Goal: Task Accomplishment & Management: Manage account settings

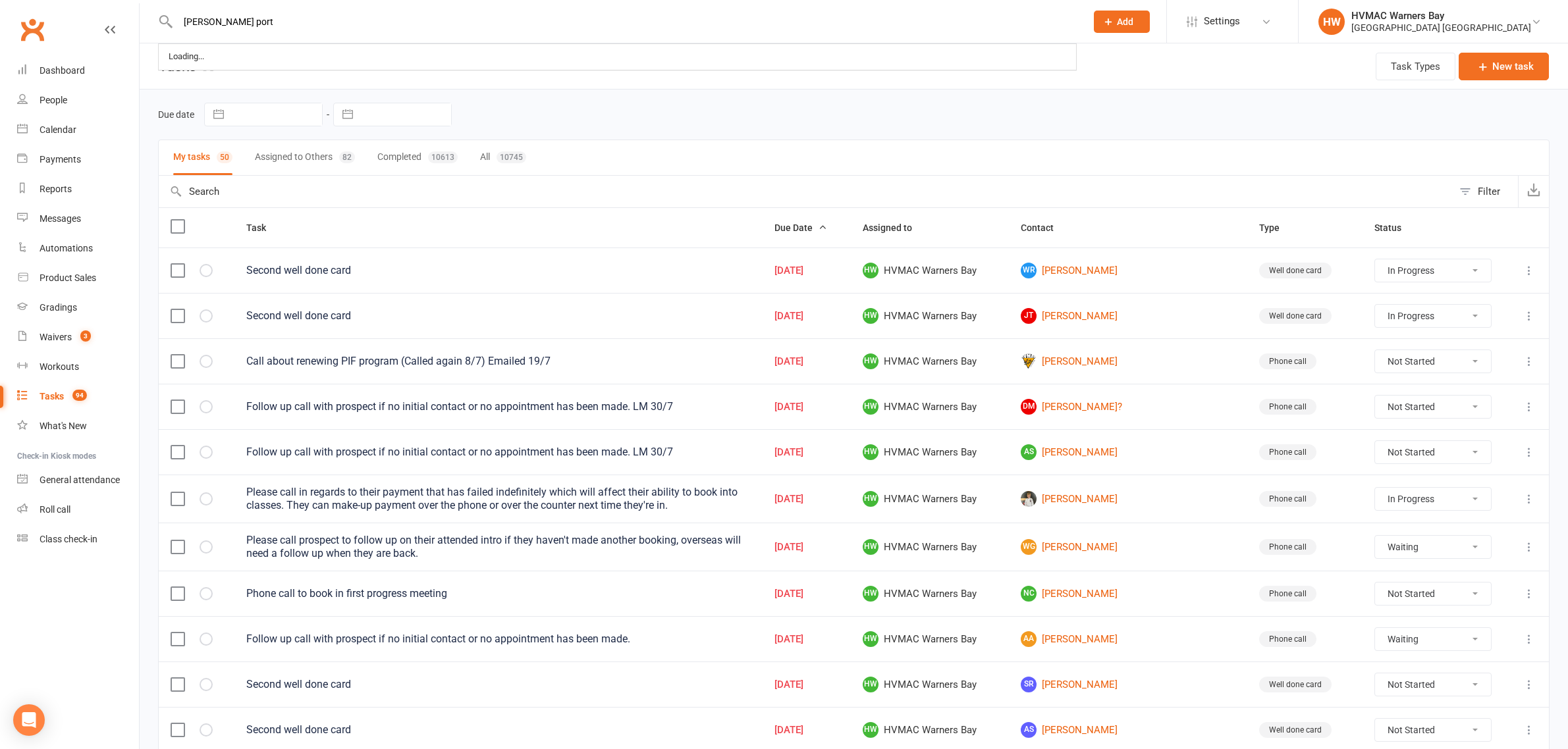
select select "started"
select select "waiting"
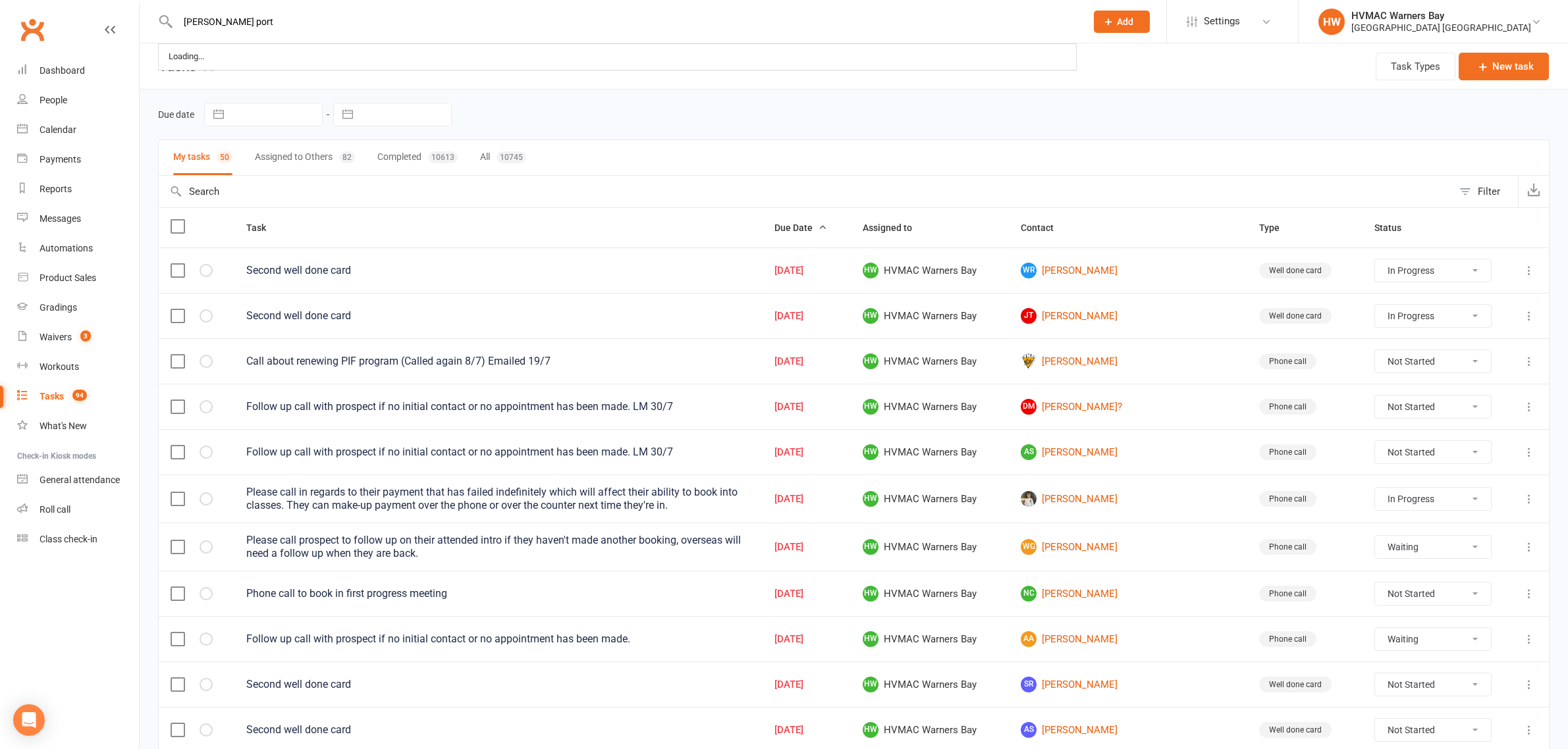
select select "started"
type input "[PERSON_NAME] port"
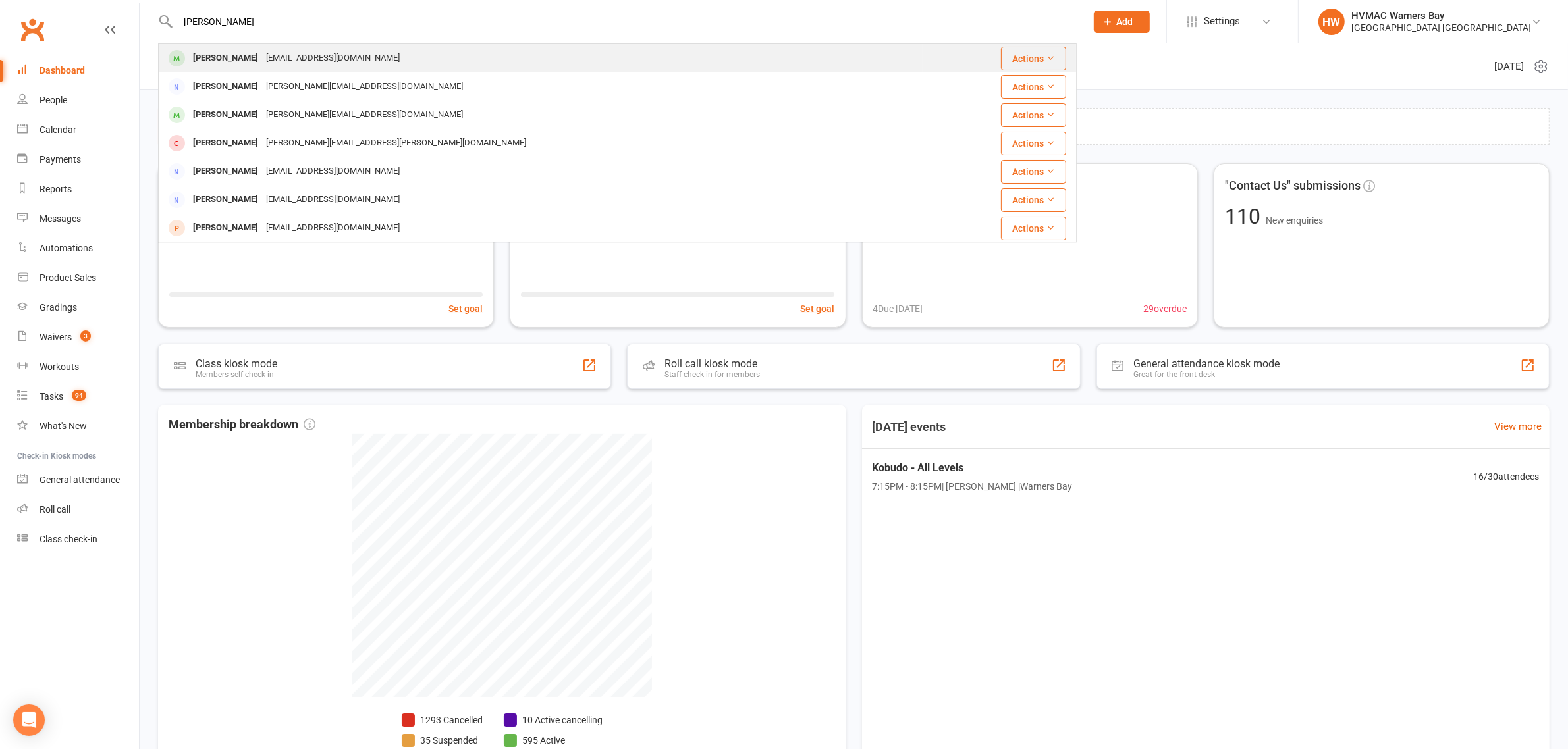
type input "emma porter"
click at [286, 61] on div "emmaporter1682@gmail.com" at bounding box center [333, 58] width 142 height 19
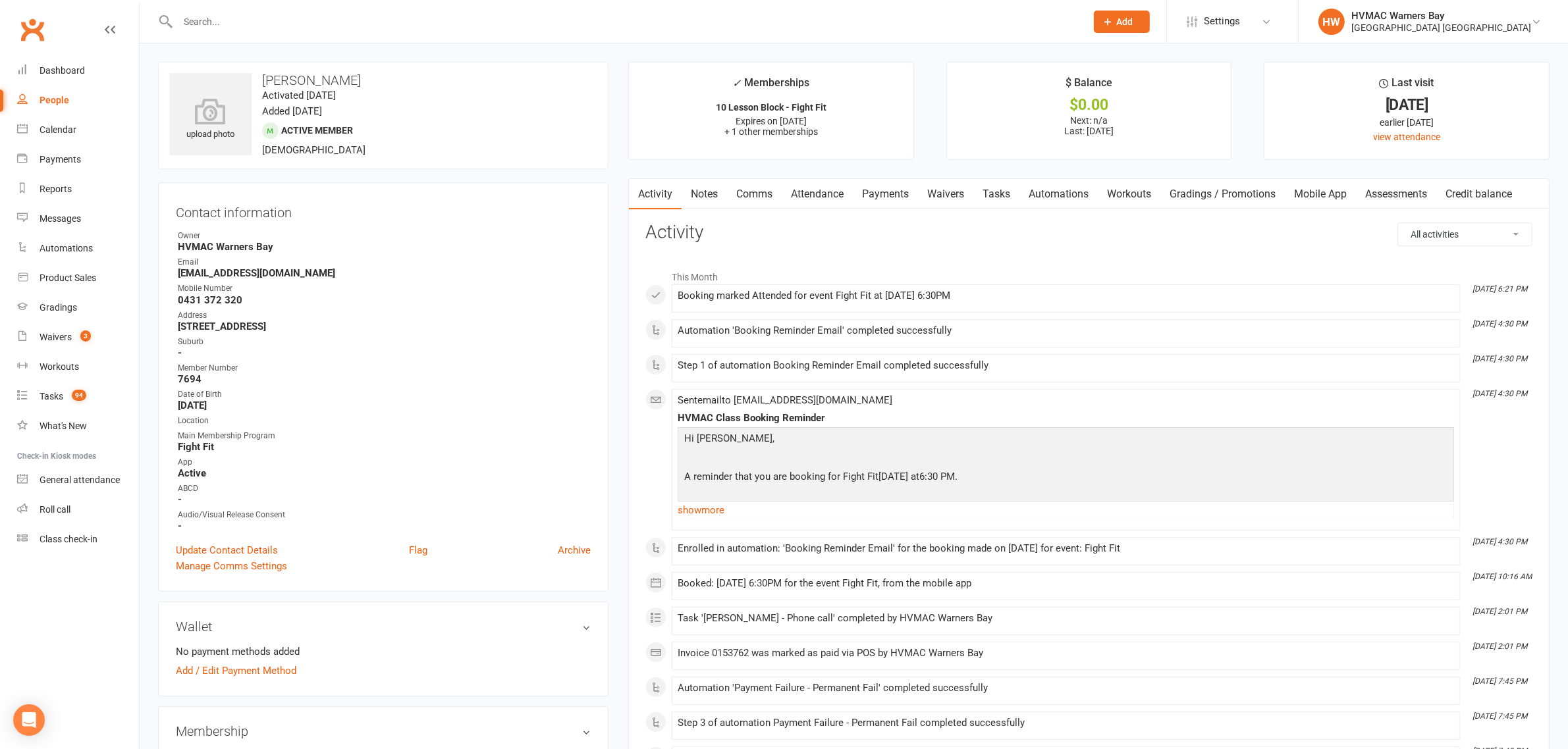
click at [869, 185] on link "Payments" at bounding box center [885, 194] width 65 height 30
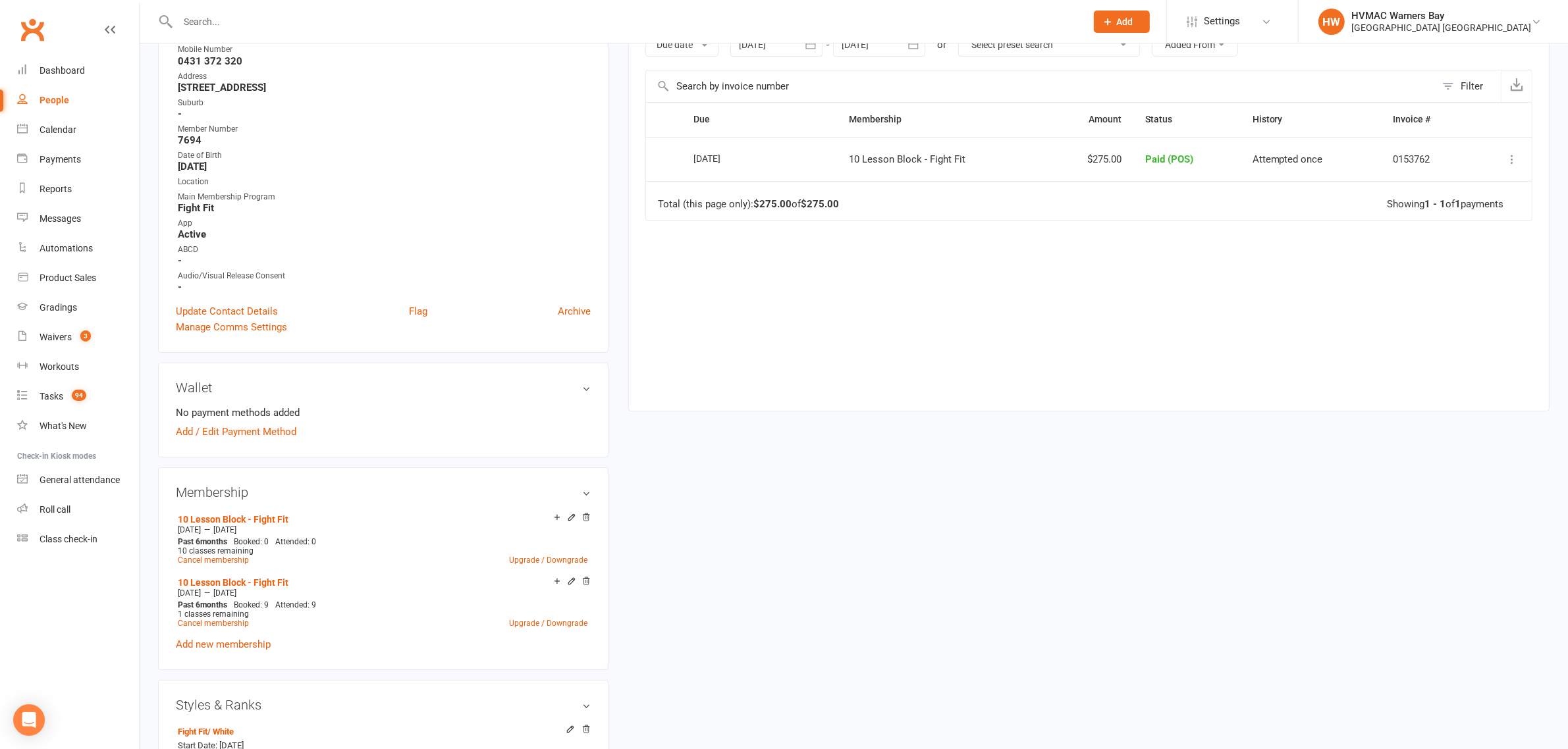
scroll to position [246, 0]
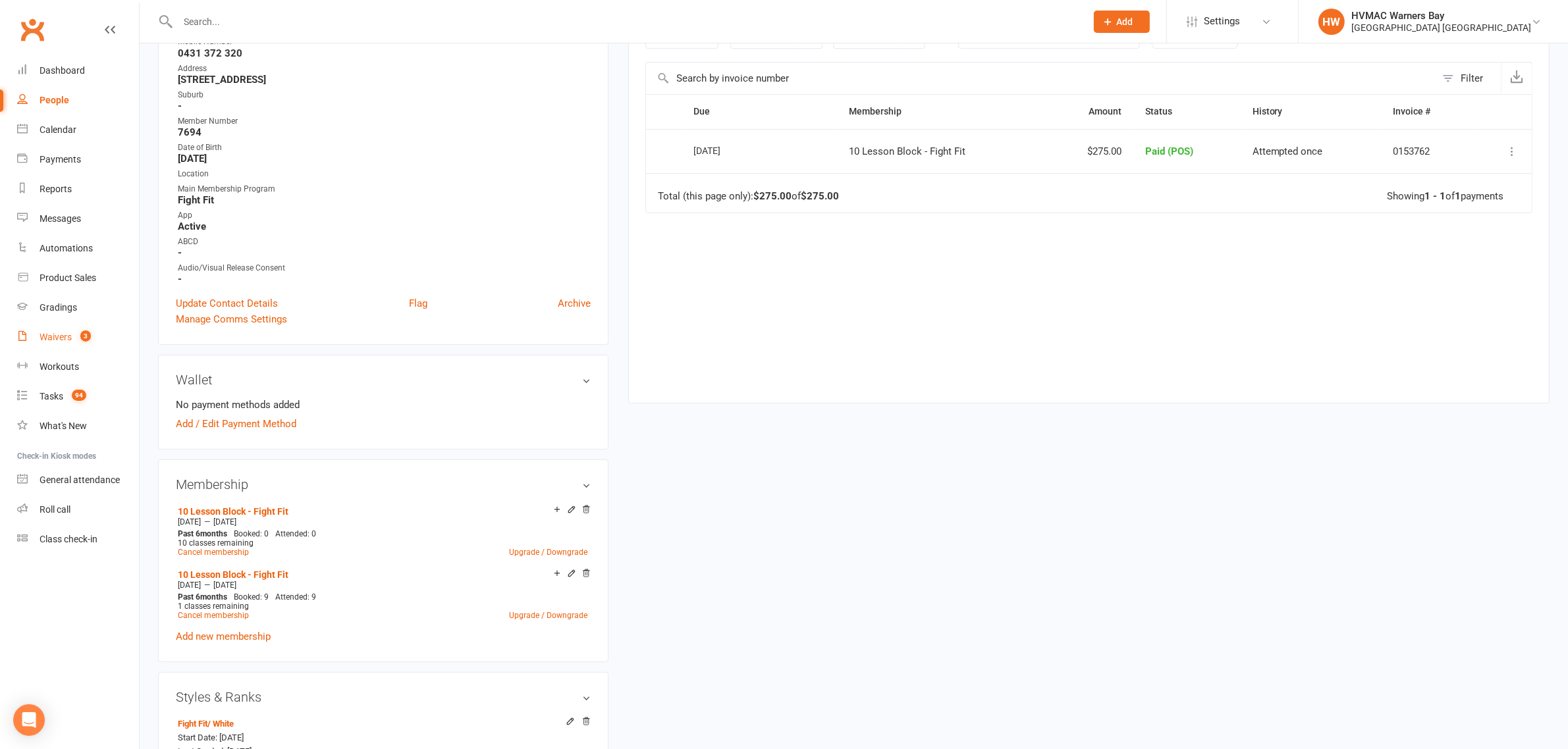
click at [66, 330] on link "Waivers 3" at bounding box center [78, 337] width 122 height 29
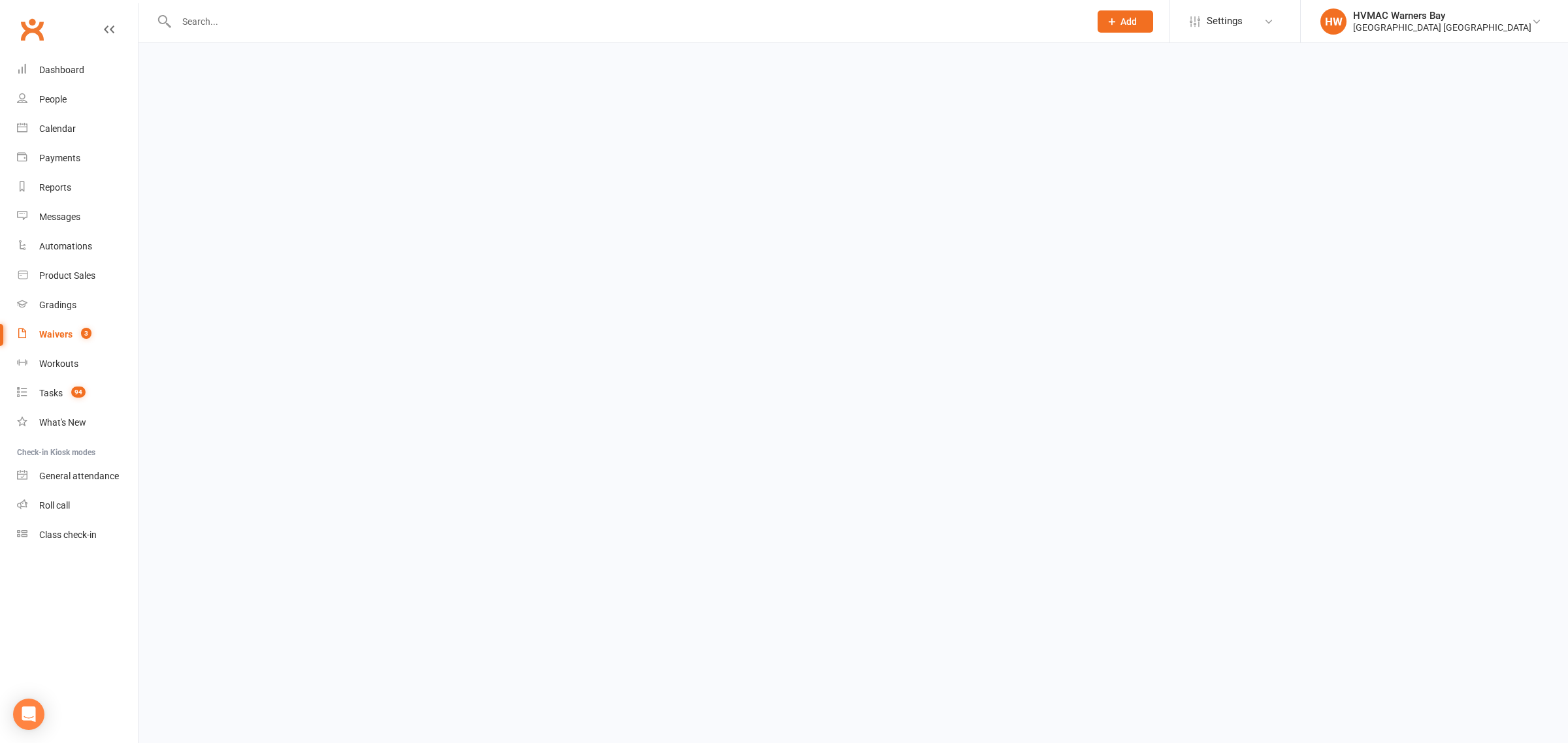
select select "100"
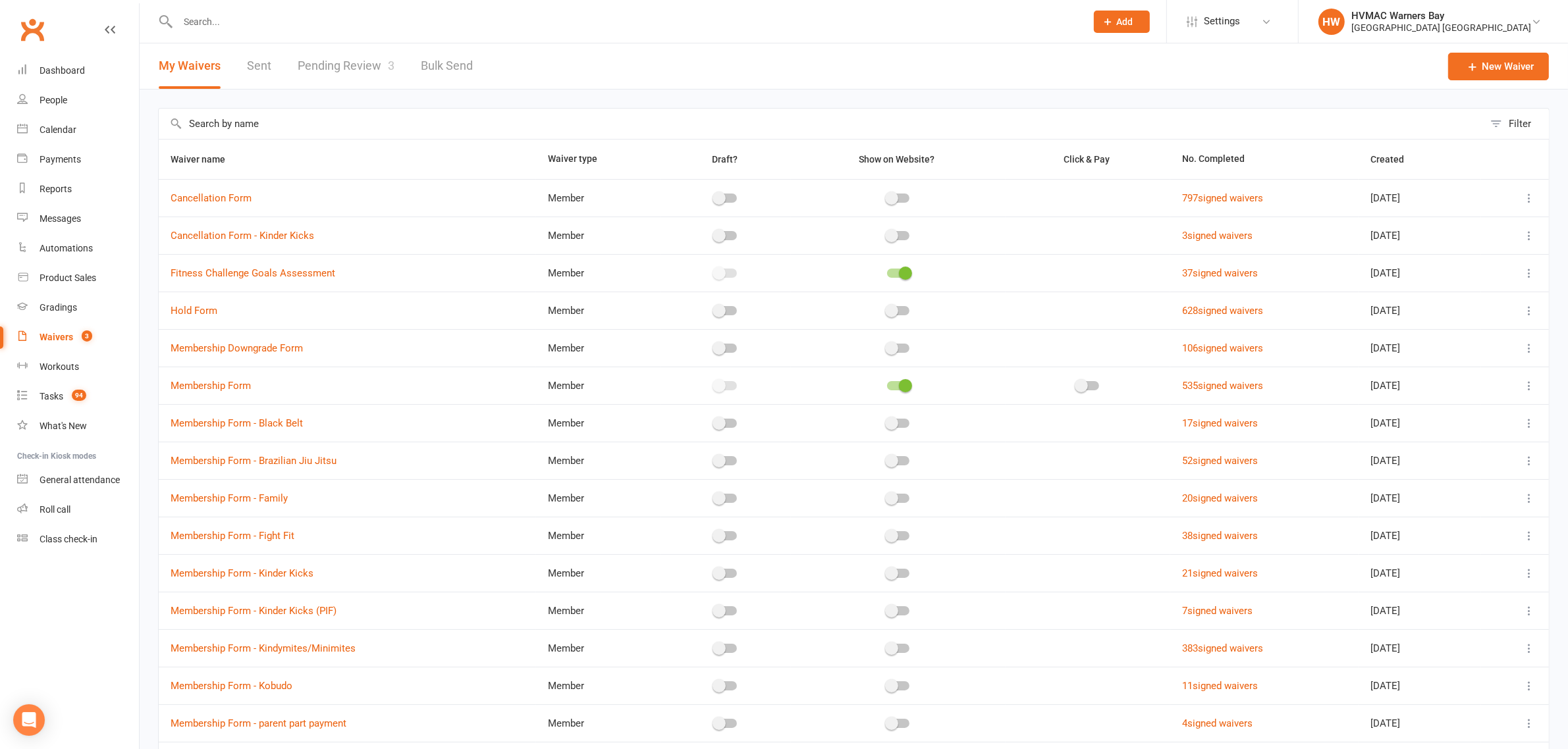
click at [317, 65] on link "Pending Review 3" at bounding box center [346, 66] width 97 height 46
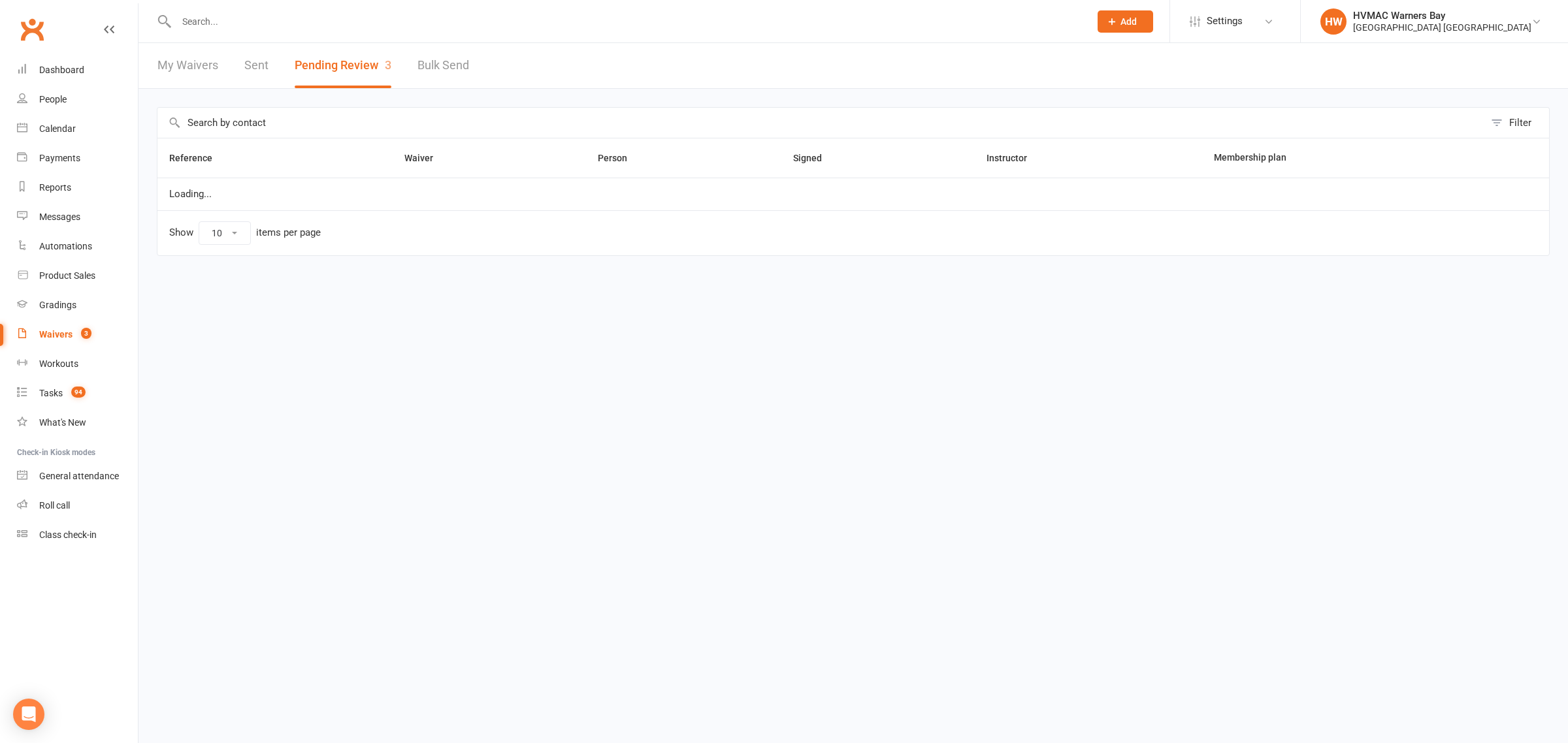
select select "100"
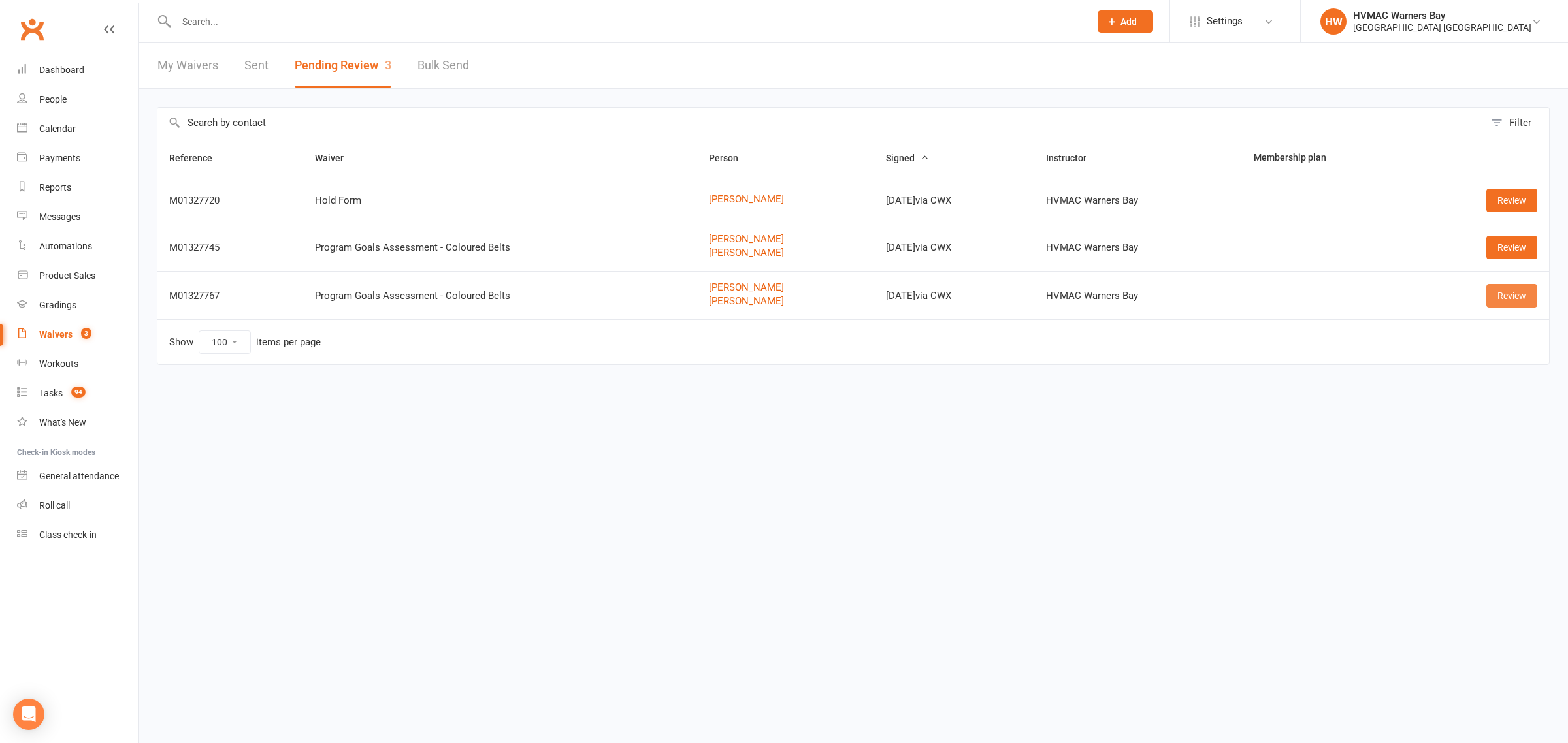
click at [1495, 302] on link "Review" at bounding box center [1511, 295] width 51 height 23
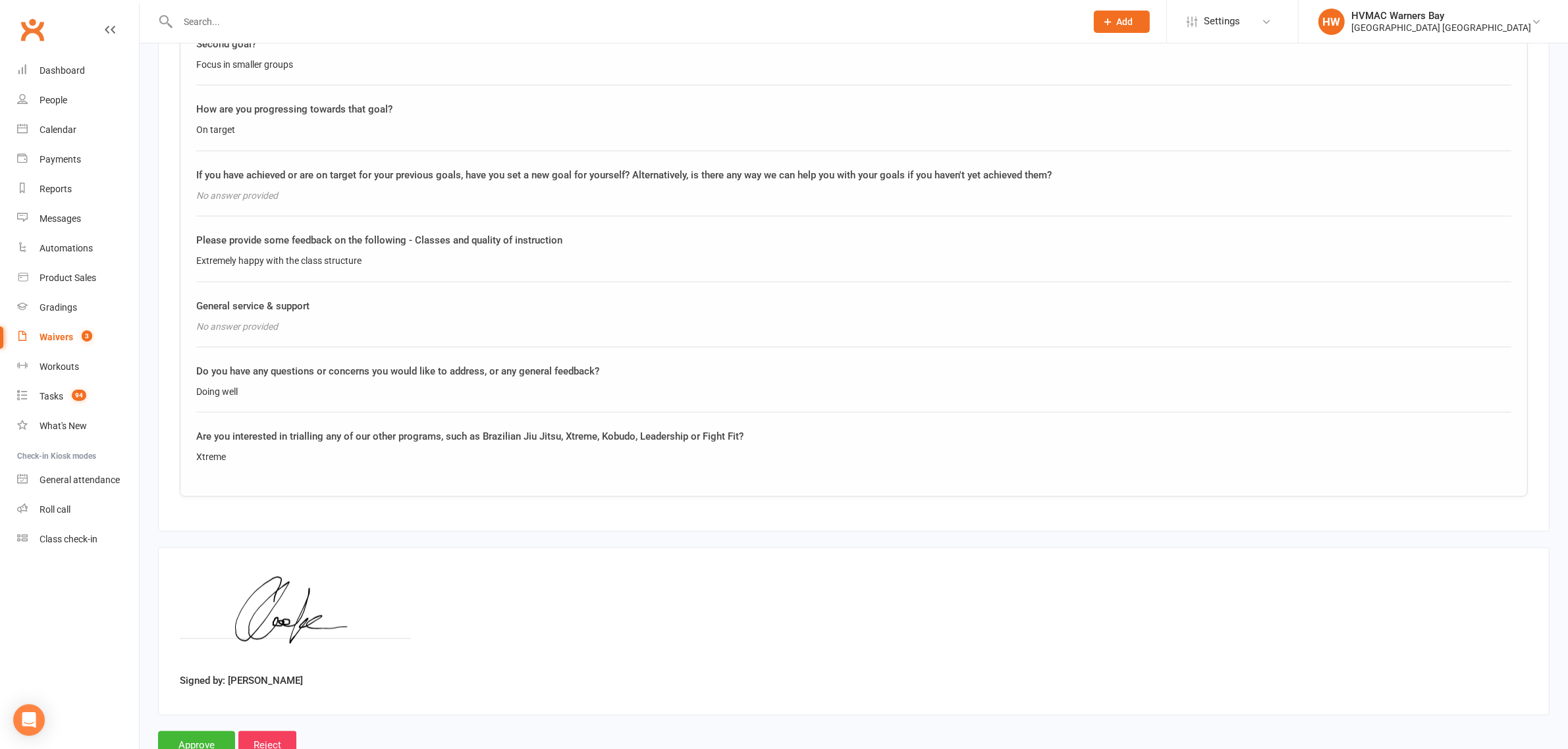
scroll to position [2148, 0]
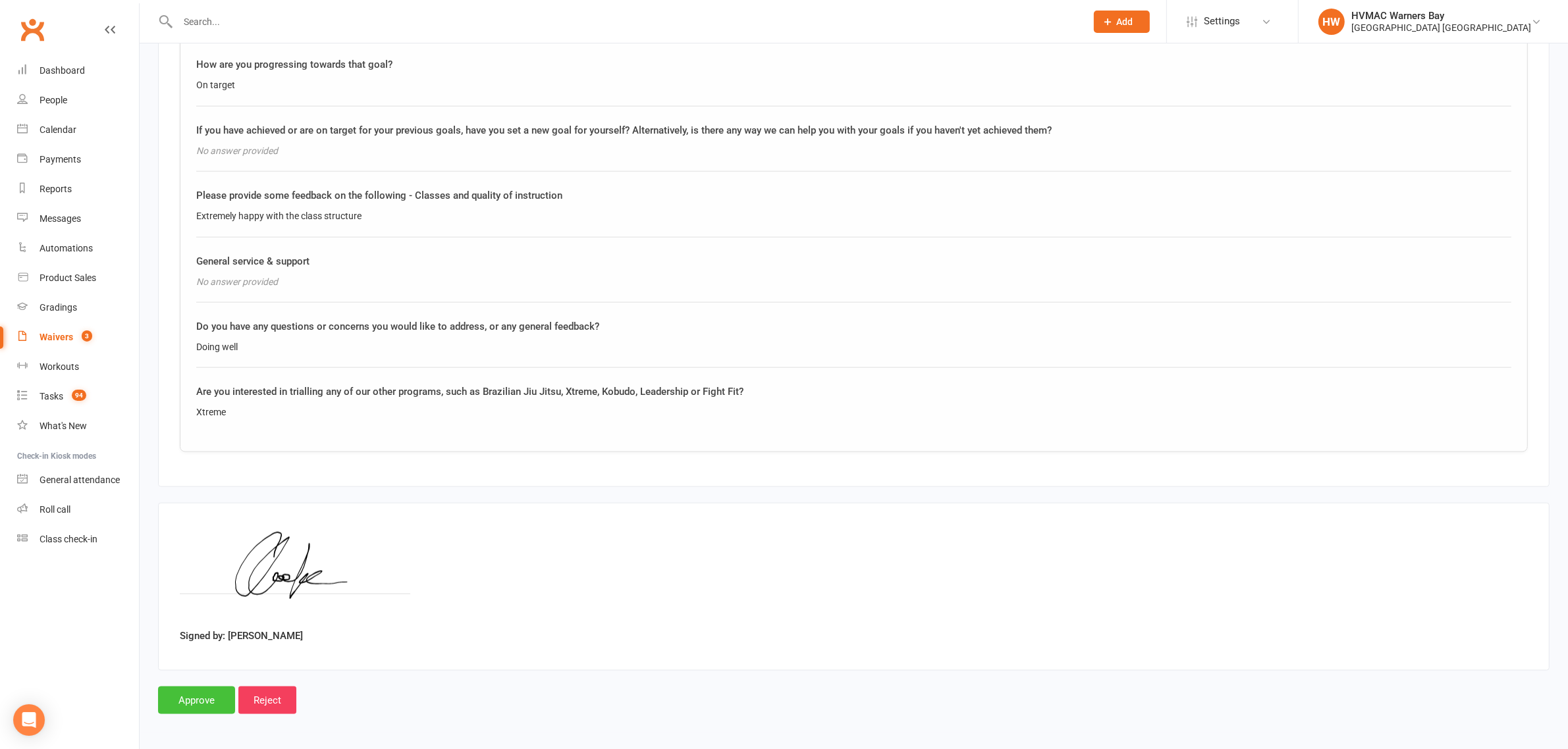
click at [180, 705] on input "Approve" at bounding box center [196, 701] width 77 height 28
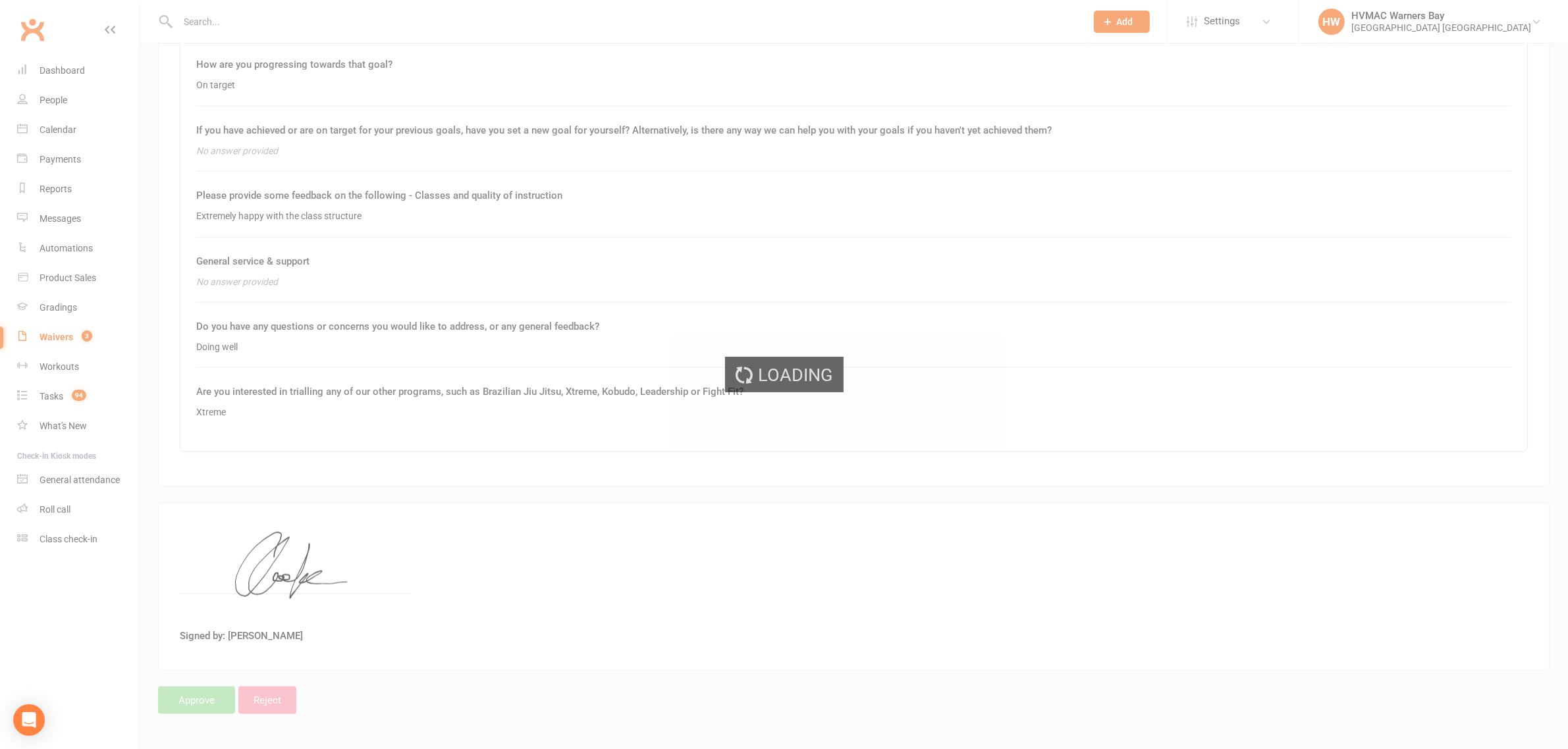
select select "100"
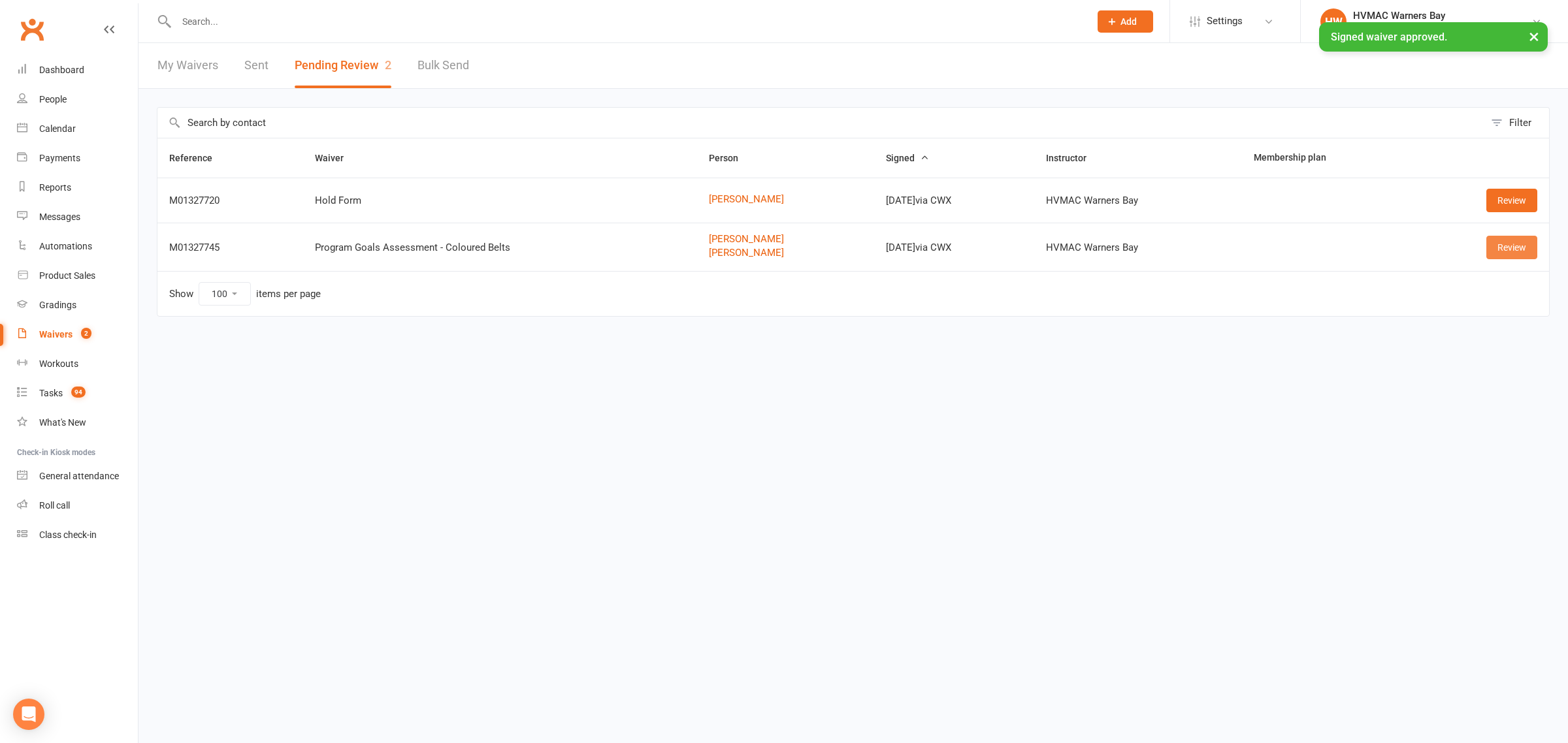
click at [1487, 248] on link "Review" at bounding box center [1511, 247] width 51 height 23
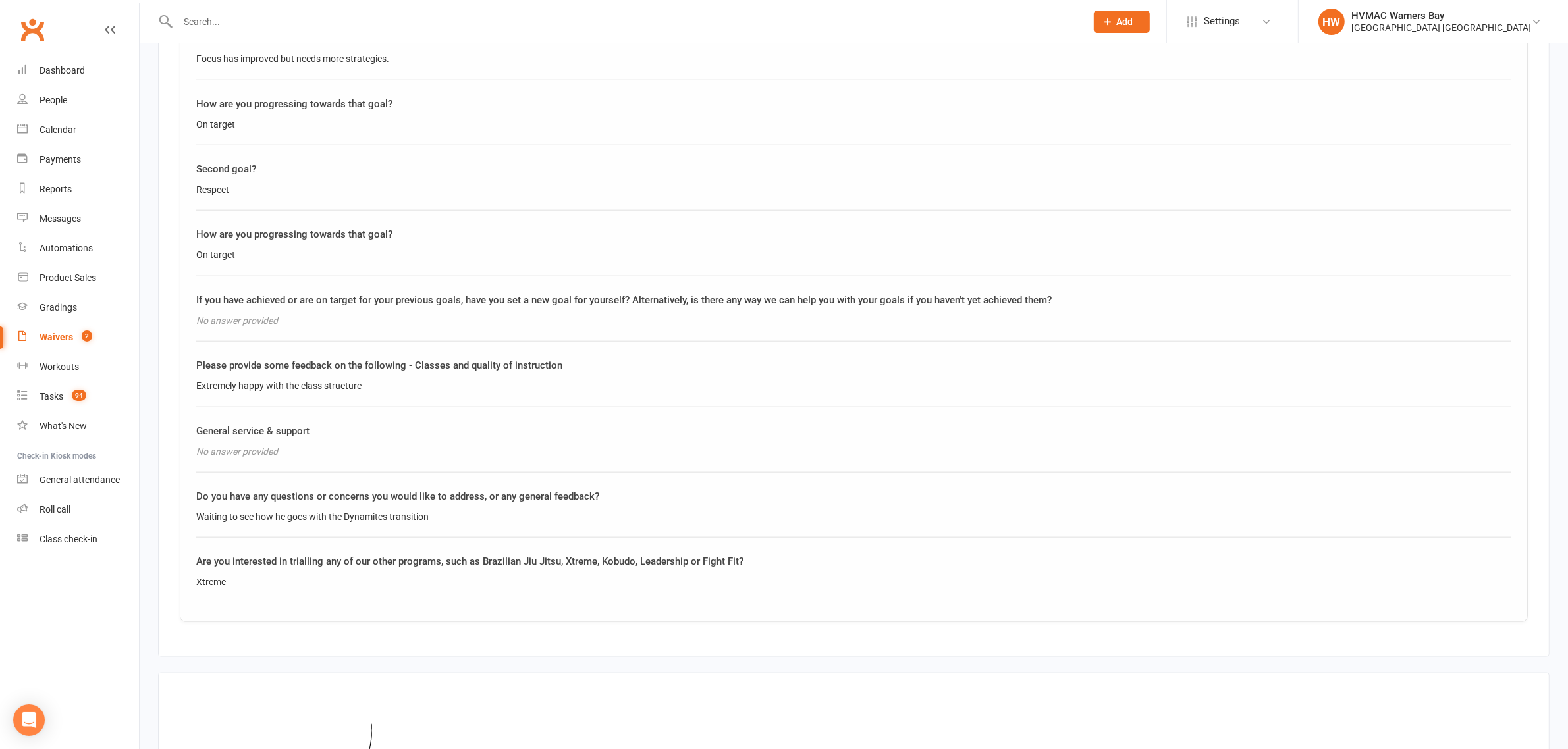
scroll to position [2140, 0]
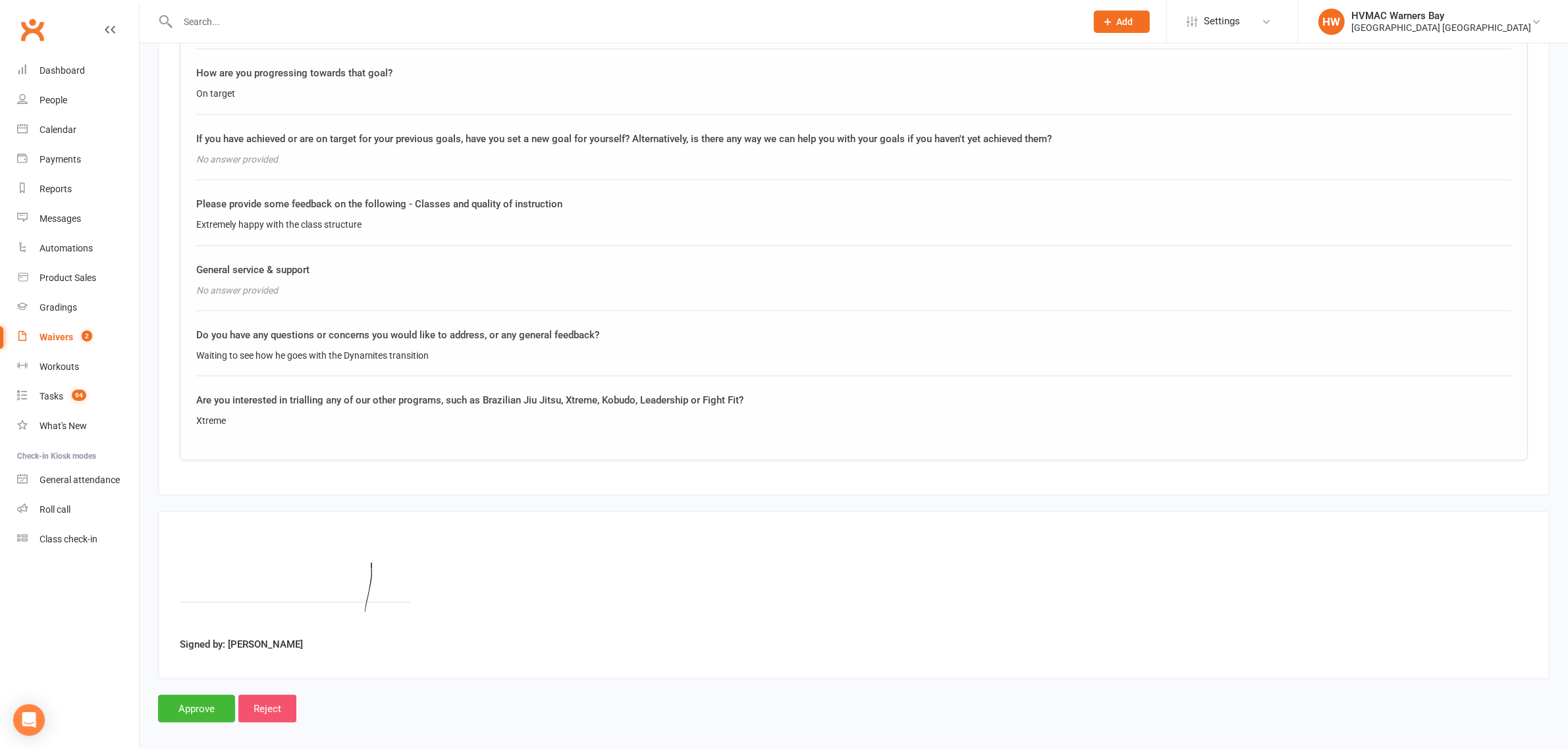
click at [252, 707] on input "Reject" at bounding box center [267, 709] width 58 height 28
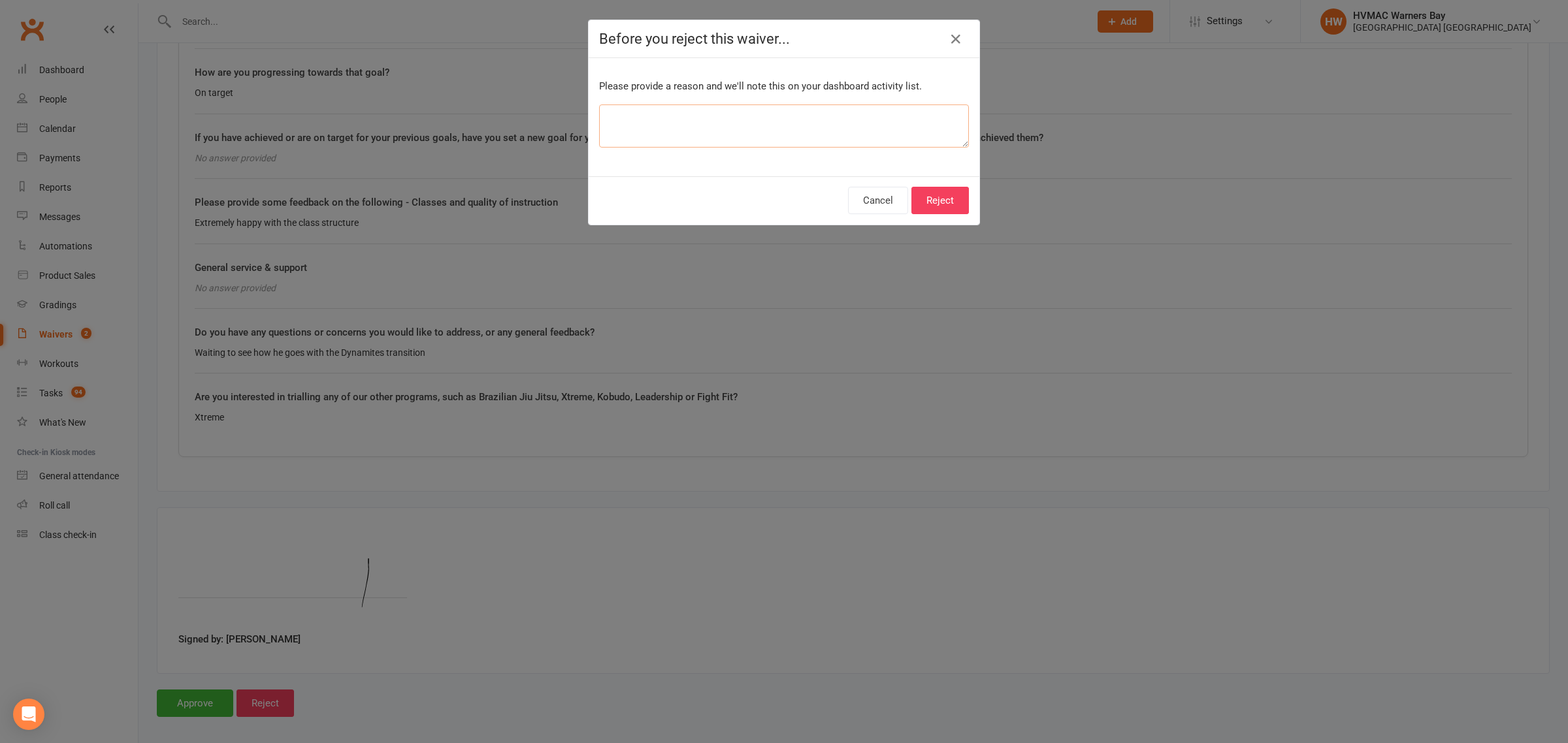
click at [788, 125] on textarea at bounding box center [784, 126] width 370 height 43
type textarea "old progress meeting"
click at [929, 206] on button "Reject" at bounding box center [940, 201] width 58 height 27
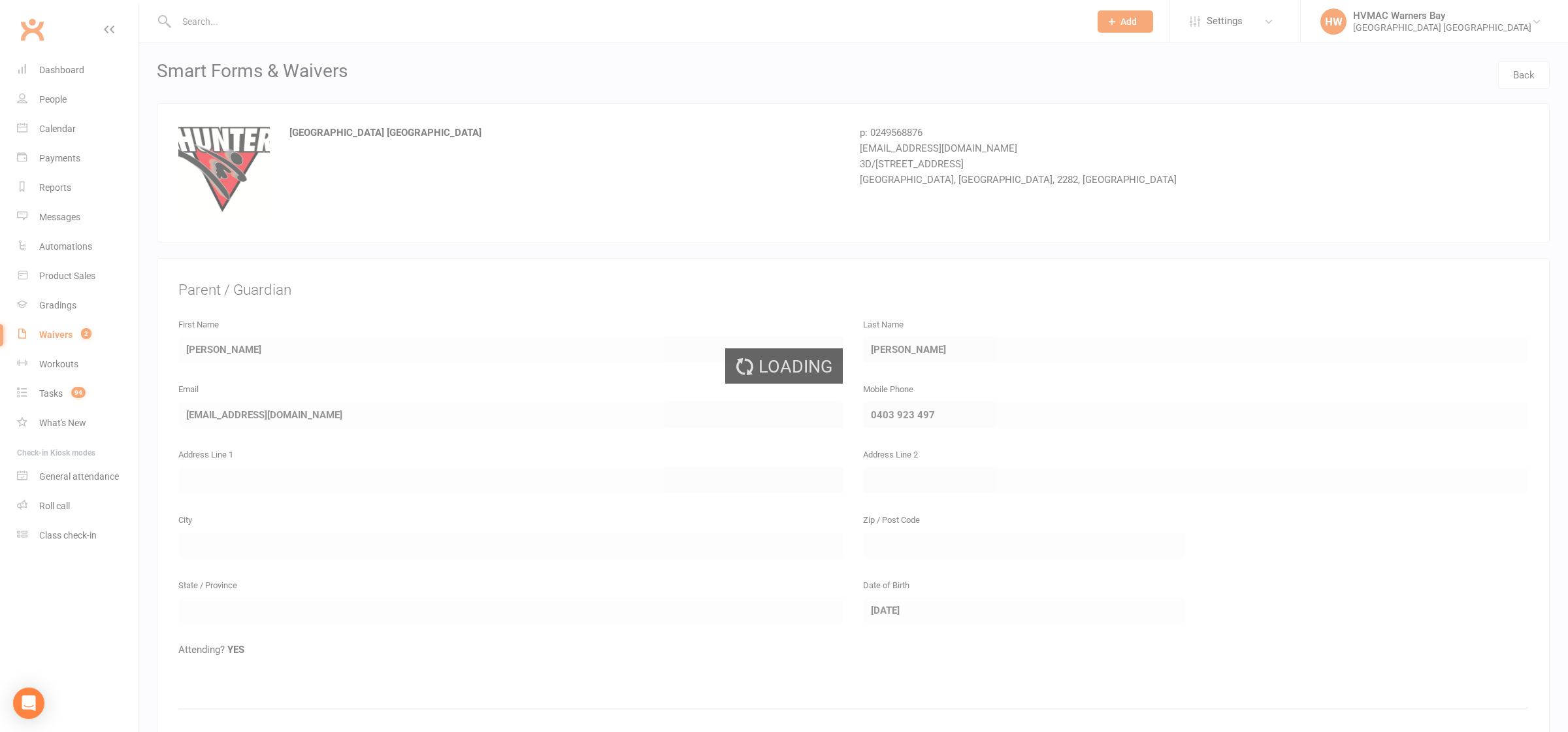
select select "100"
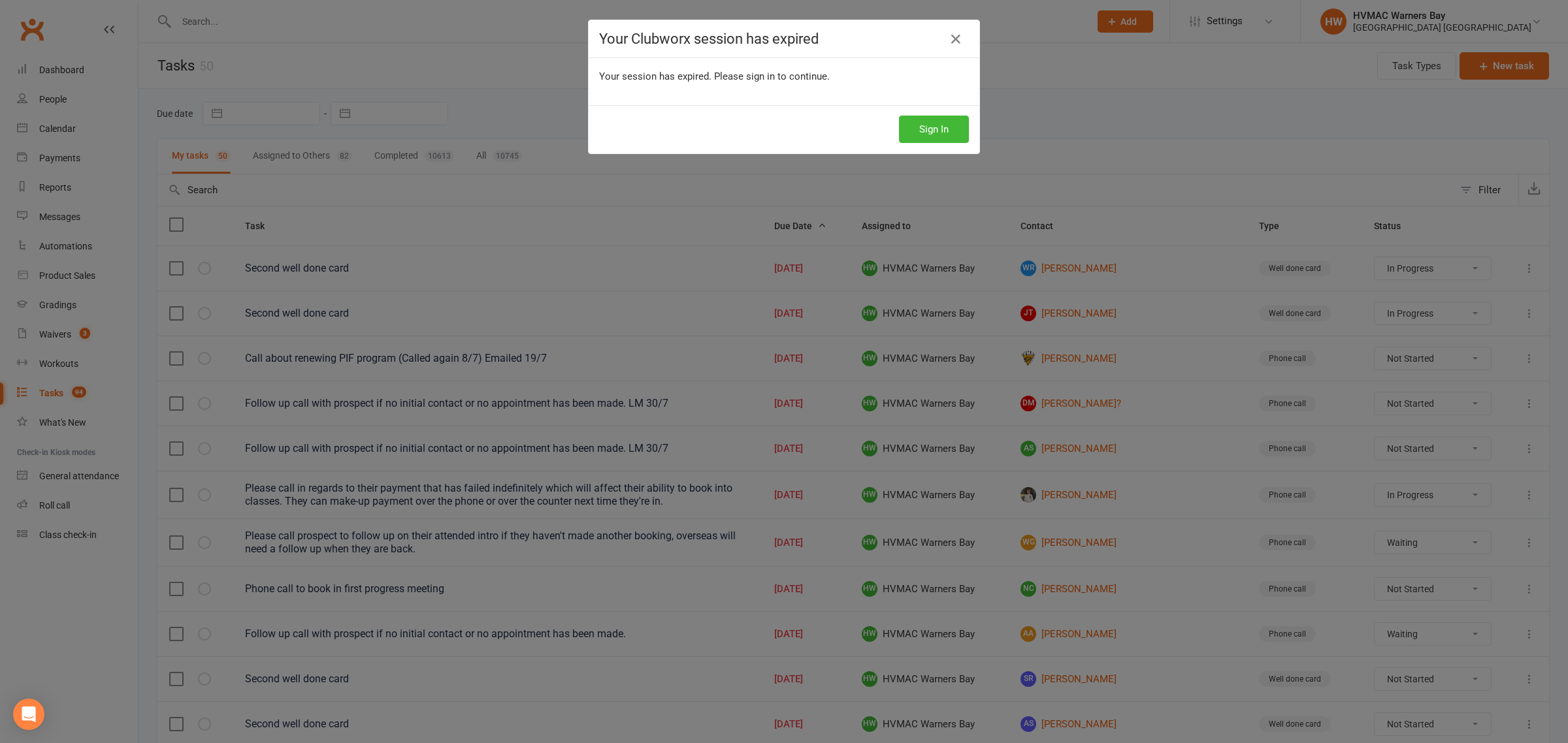
select select "started"
select select "waiting"
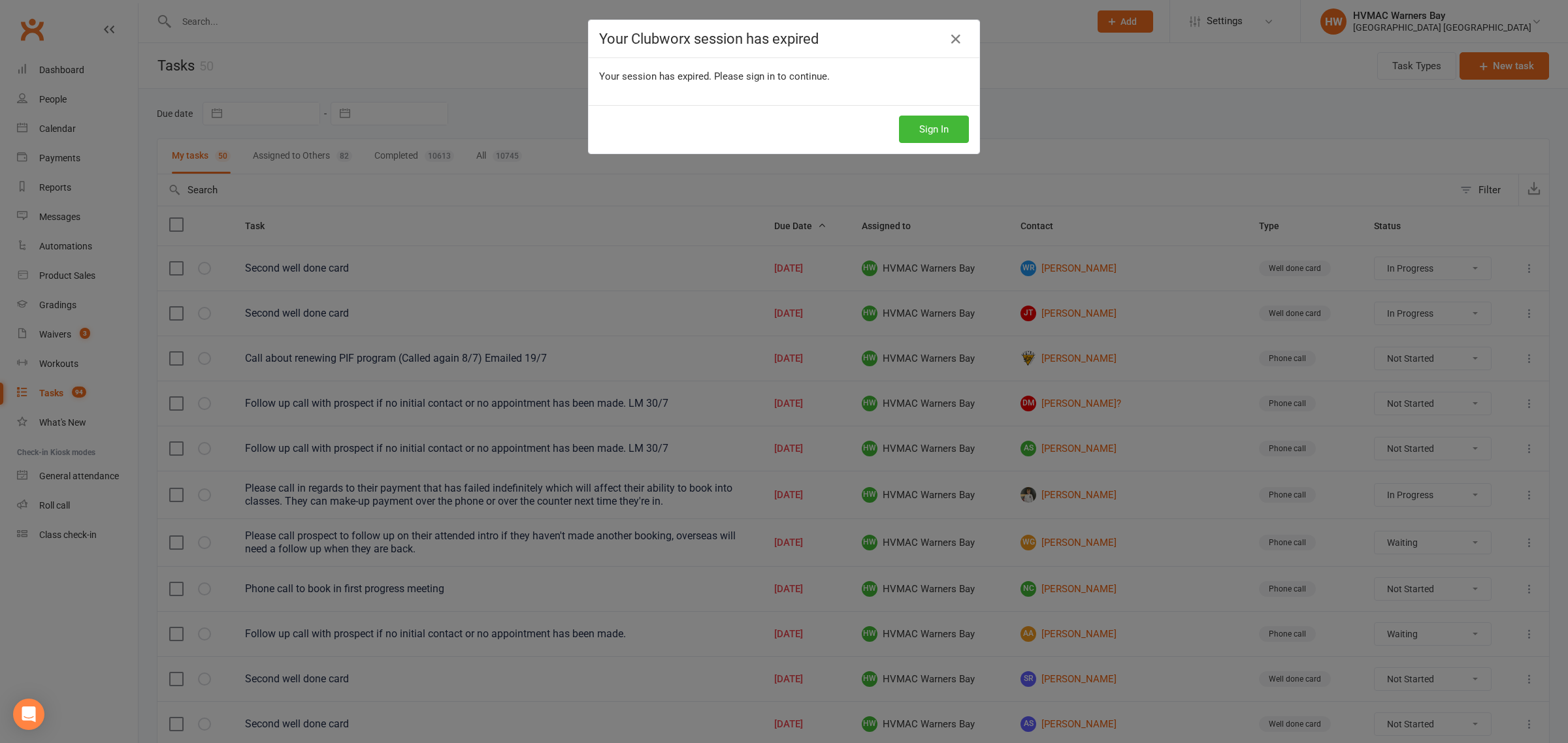
select select "started"
click at [922, 127] on button "Sign In" at bounding box center [934, 130] width 70 height 27
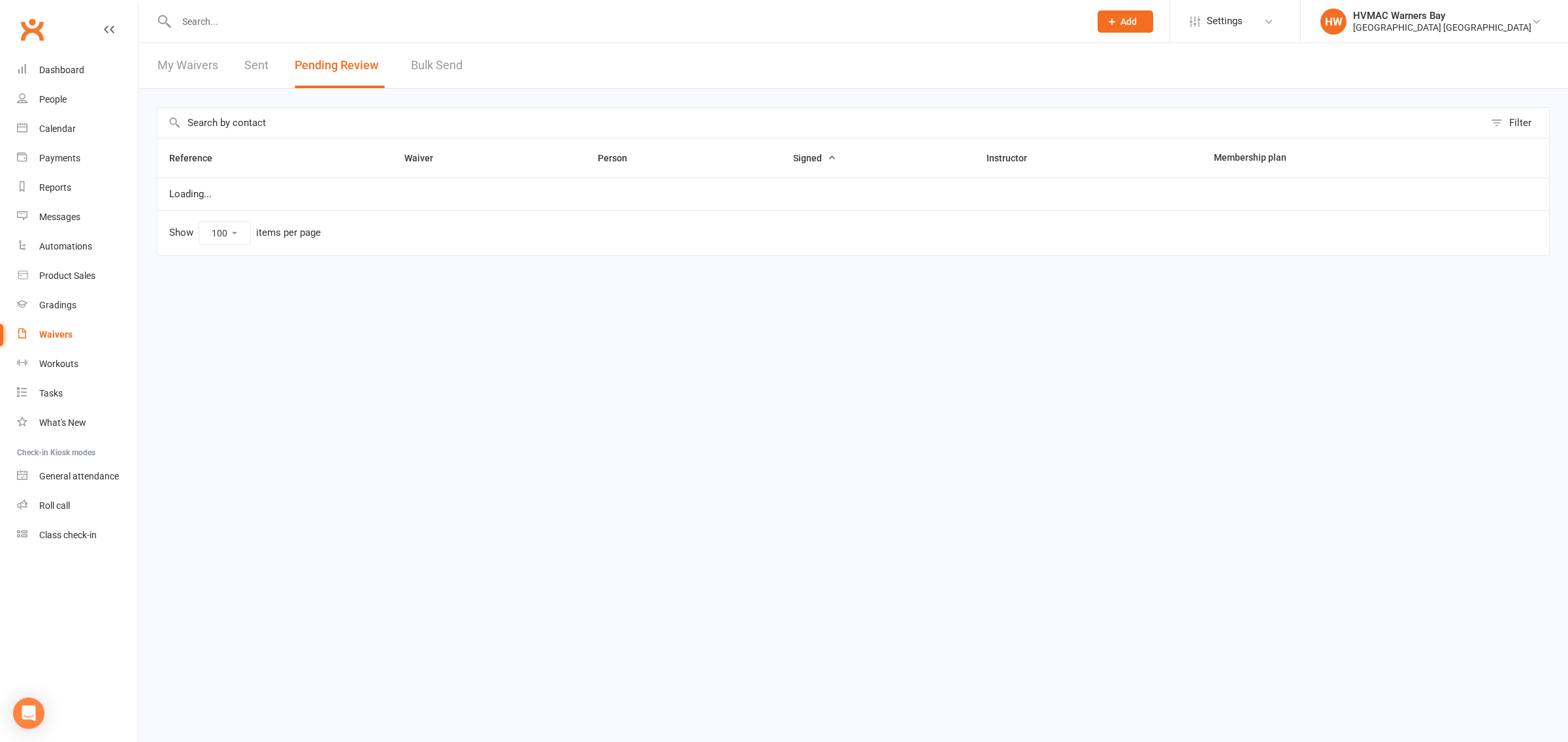
select select "100"
